Goal: Information Seeking & Learning: Learn about a topic

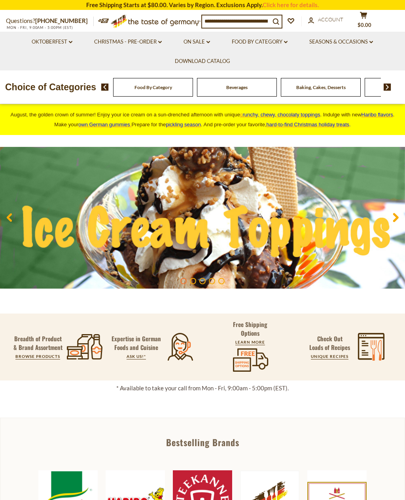
click at [228, 25] on input at bounding box center [236, 20] width 68 height 11
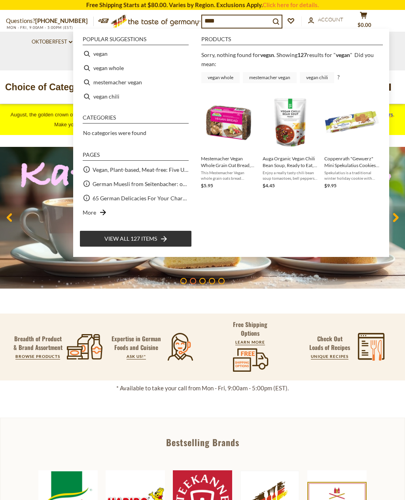
type input "*****"
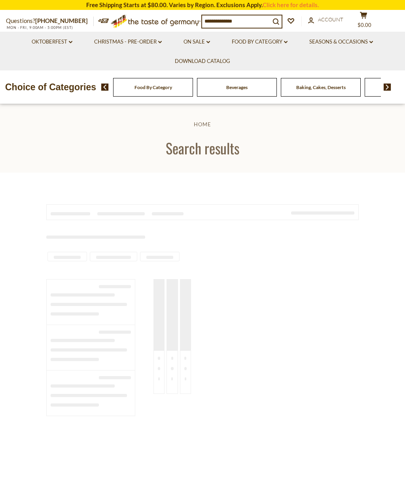
type input "*****"
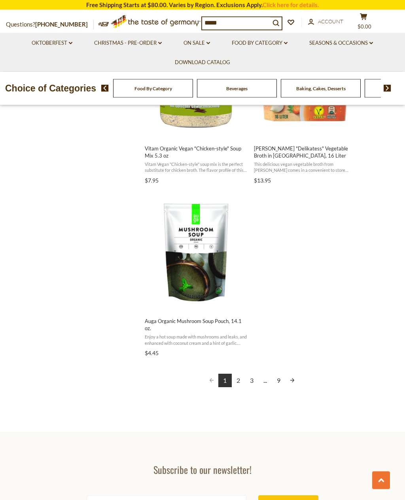
scroll to position [1370, 0]
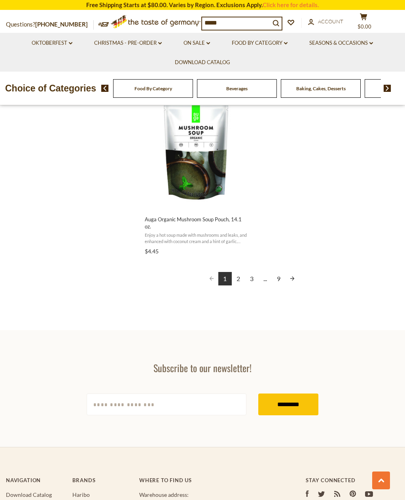
click at [240, 281] on link "2" at bounding box center [238, 278] width 13 height 13
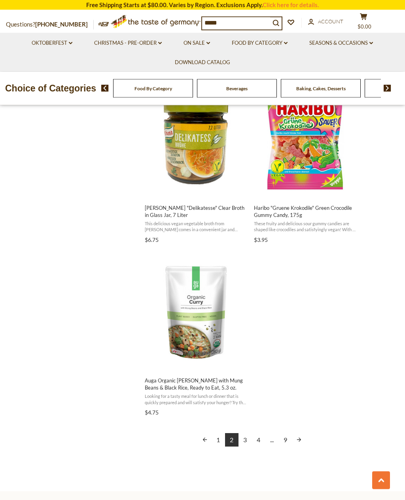
scroll to position [1221, 0]
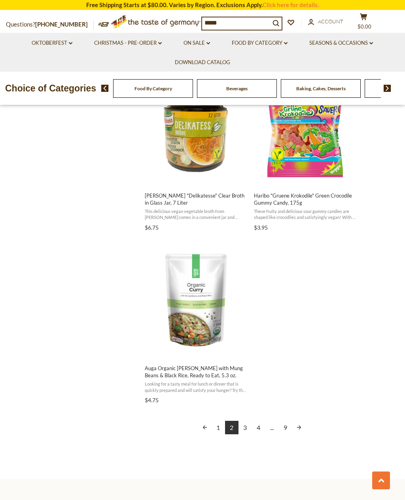
click at [241, 428] on link "3" at bounding box center [245, 427] width 13 height 13
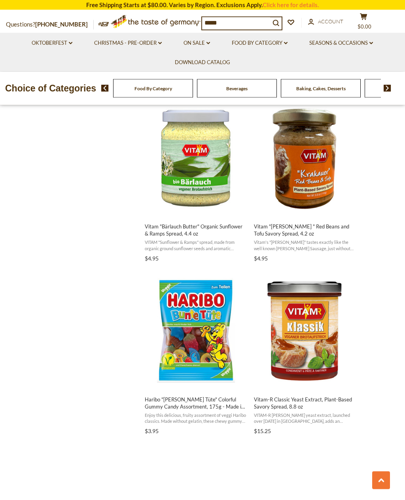
scroll to position [984, 0]
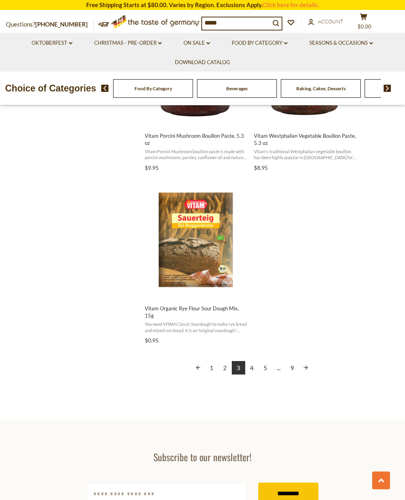
click at [252, 370] on link "4" at bounding box center [251, 367] width 13 height 13
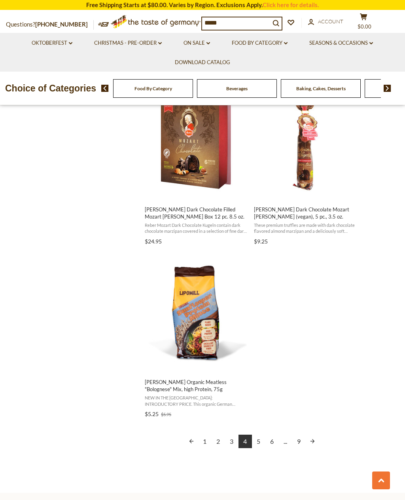
scroll to position [1219, 0]
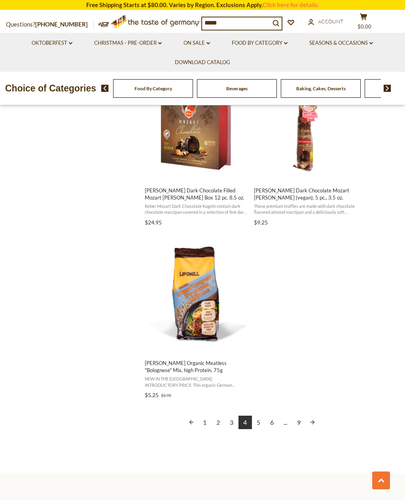
click at [255, 421] on link "5" at bounding box center [258, 421] width 13 height 13
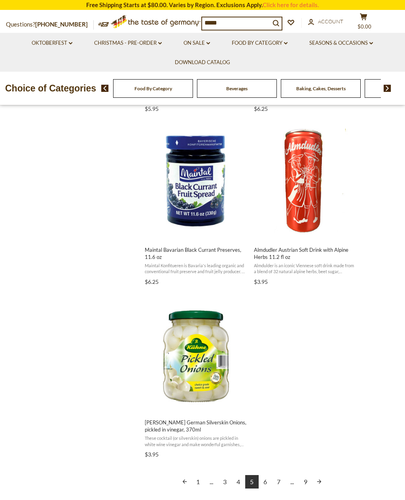
scroll to position [6, 0]
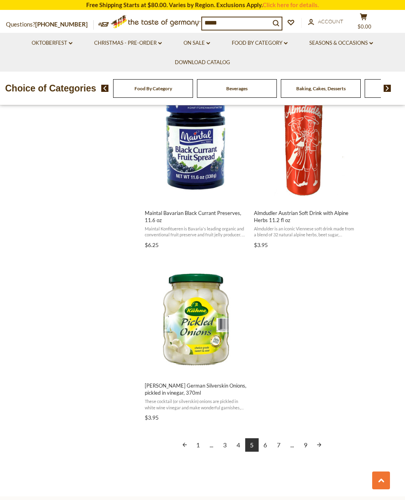
click at [259, 446] on link "6" at bounding box center [265, 444] width 13 height 13
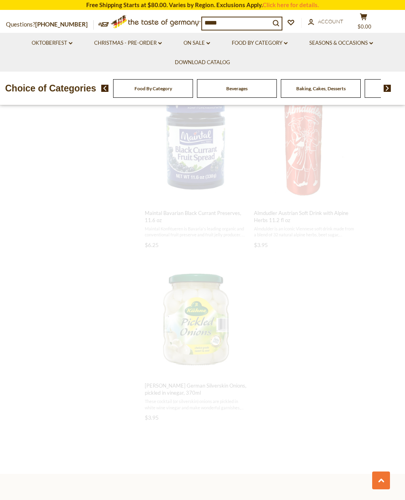
scroll to position [1091, 0]
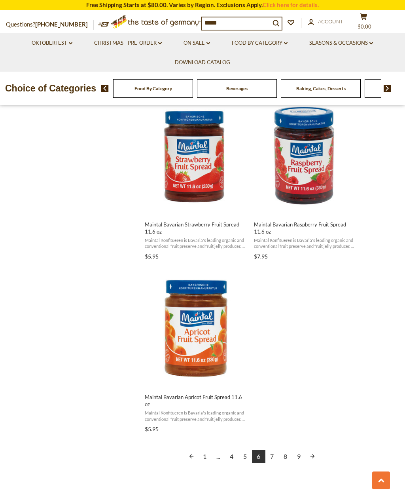
click at [269, 450] on link "7" at bounding box center [272, 456] width 13 height 13
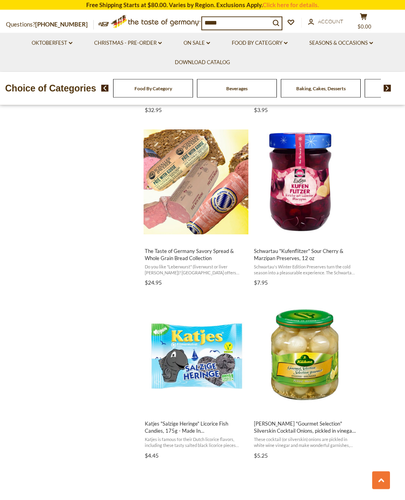
scroll to position [1165, 0]
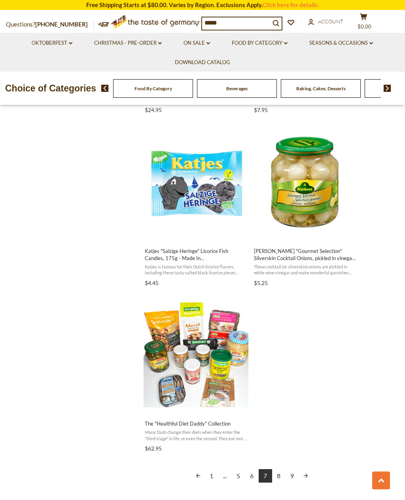
click at [276, 469] on link "8" at bounding box center [278, 475] width 13 height 13
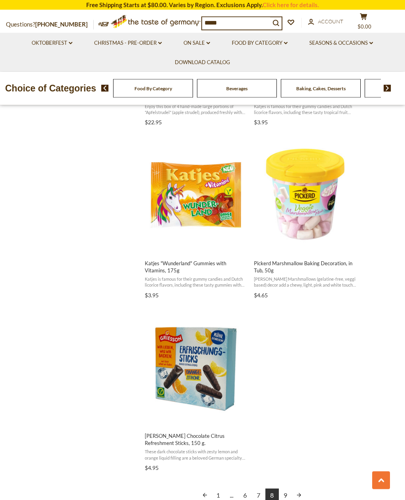
scroll to position [1167, 0]
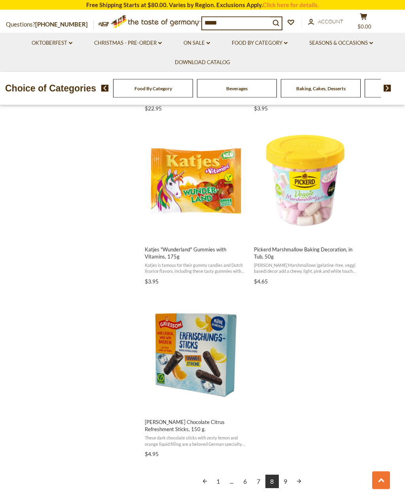
click at [286, 478] on link "9" at bounding box center [285, 481] width 13 height 13
